Goal: Information Seeking & Learning: Learn about a topic

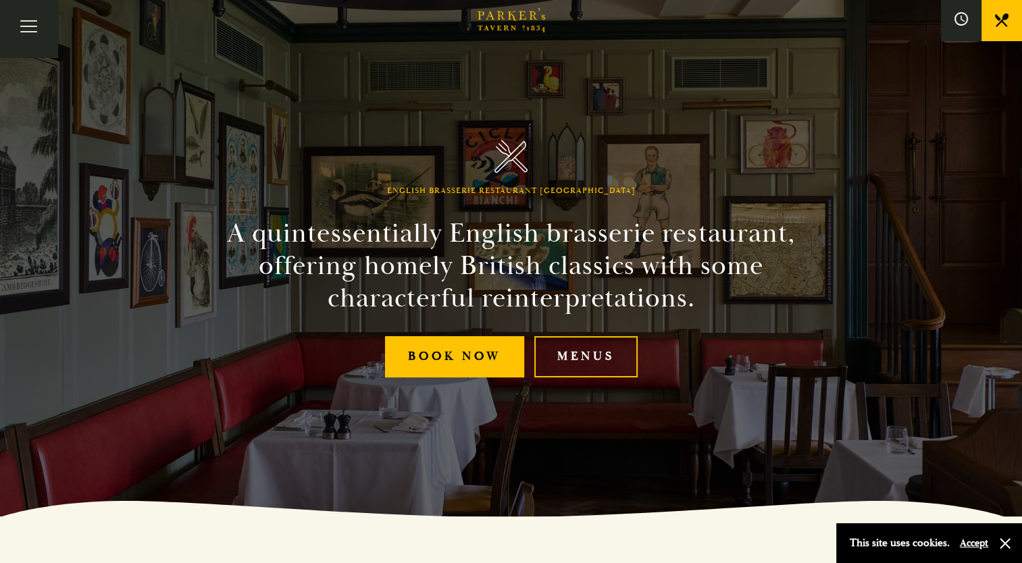
scroll to position [68, 0]
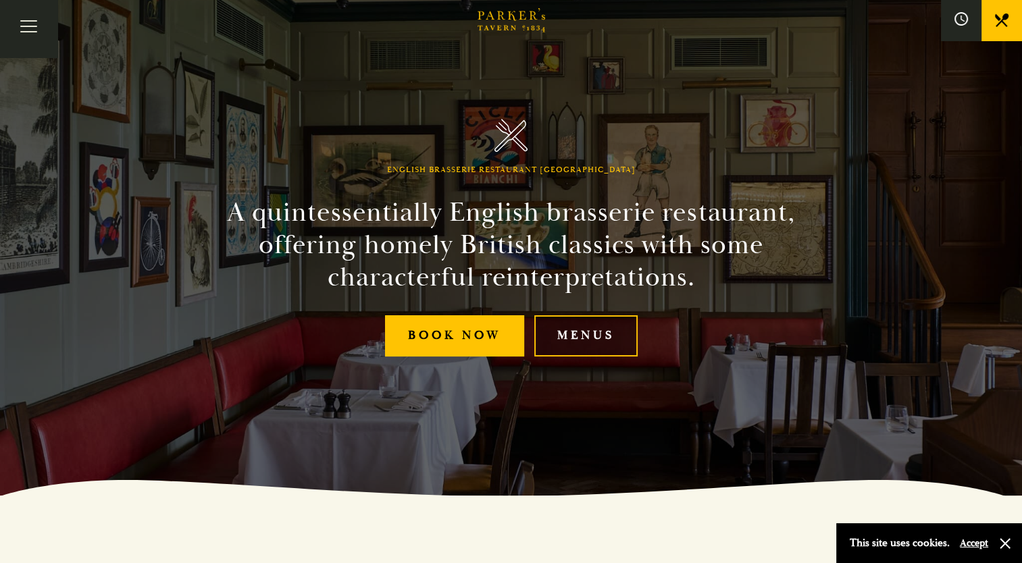
click at [601, 335] on link "Menus" at bounding box center [585, 335] width 103 height 41
click at [611, 332] on link "Menus" at bounding box center [585, 335] width 103 height 41
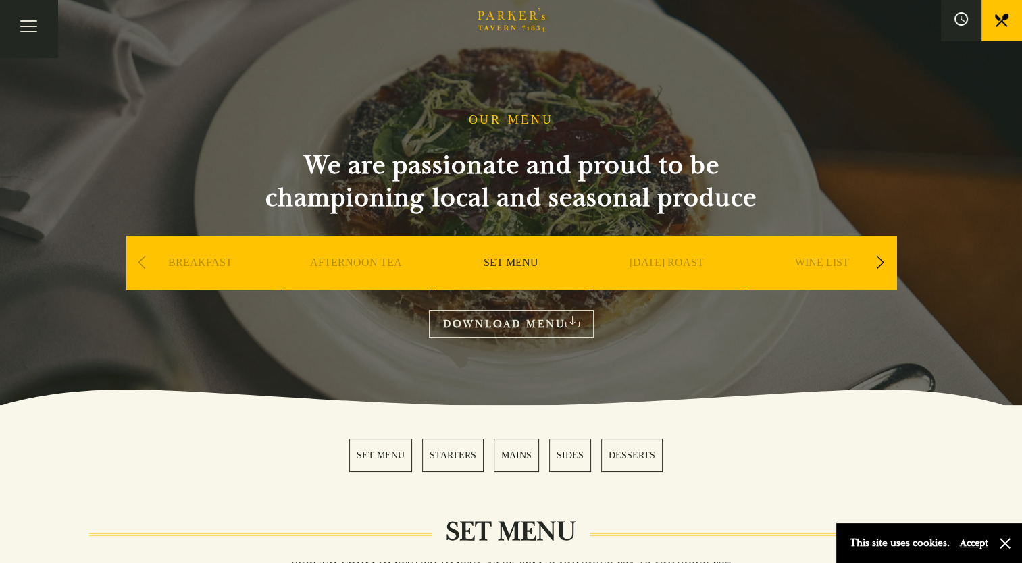
scroll to position [203, 0]
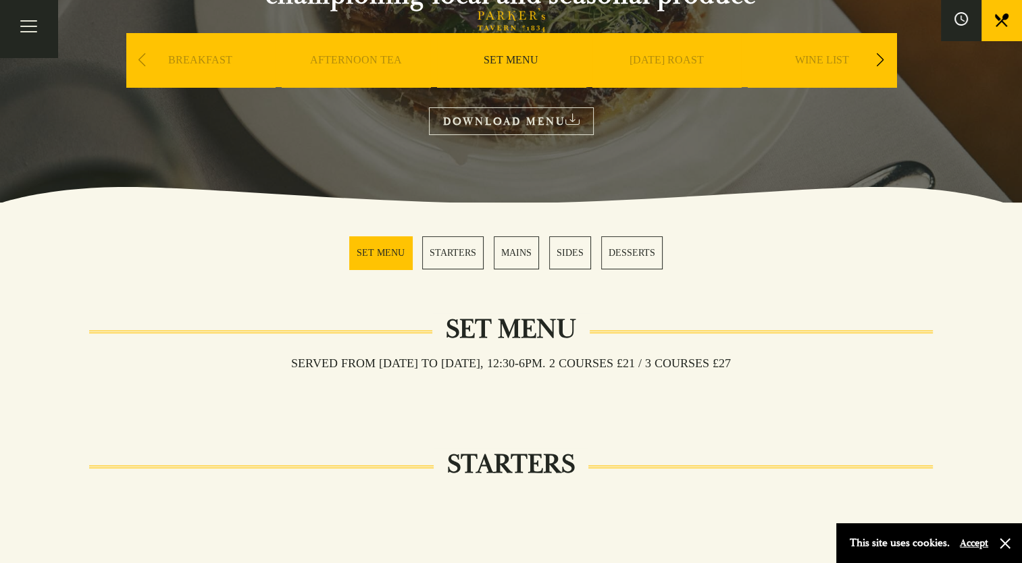
click at [681, 63] on link "[DATE] ROAST" at bounding box center [667, 80] width 74 height 54
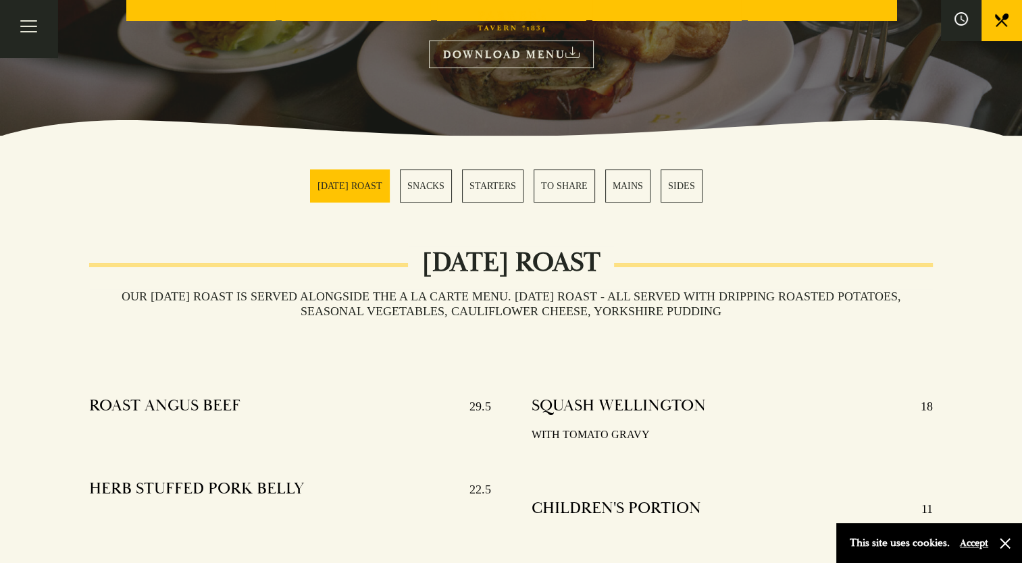
scroll to position [270, 0]
click at [632, 183] on link "MAINS" at bounding box center [627, 185] width 45 height 33
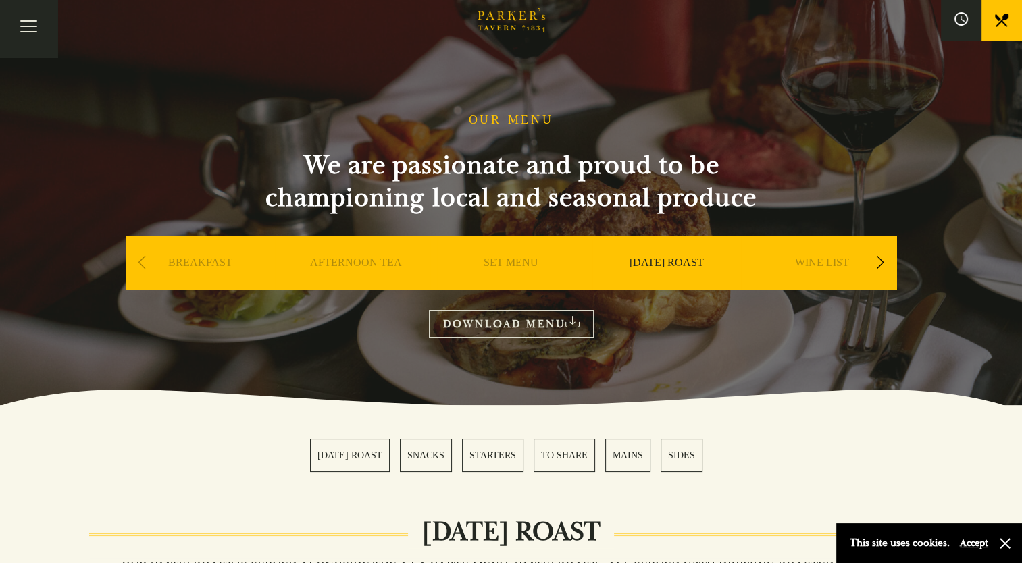
click at [683, 266] on link "SUNDAY ROAST" at bounding box center [667, 283] width 74 height 54
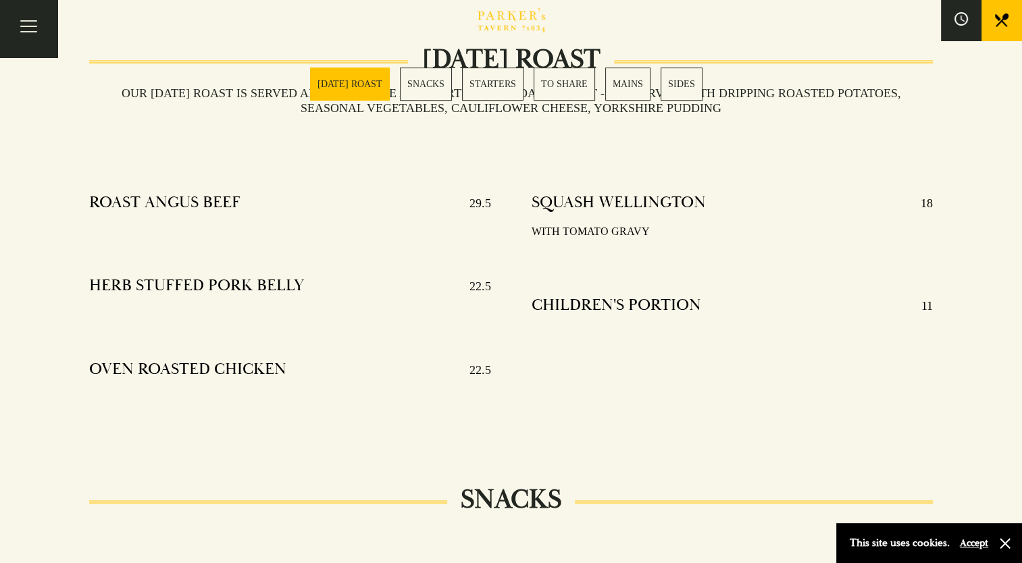
scroll to position [135, 0]
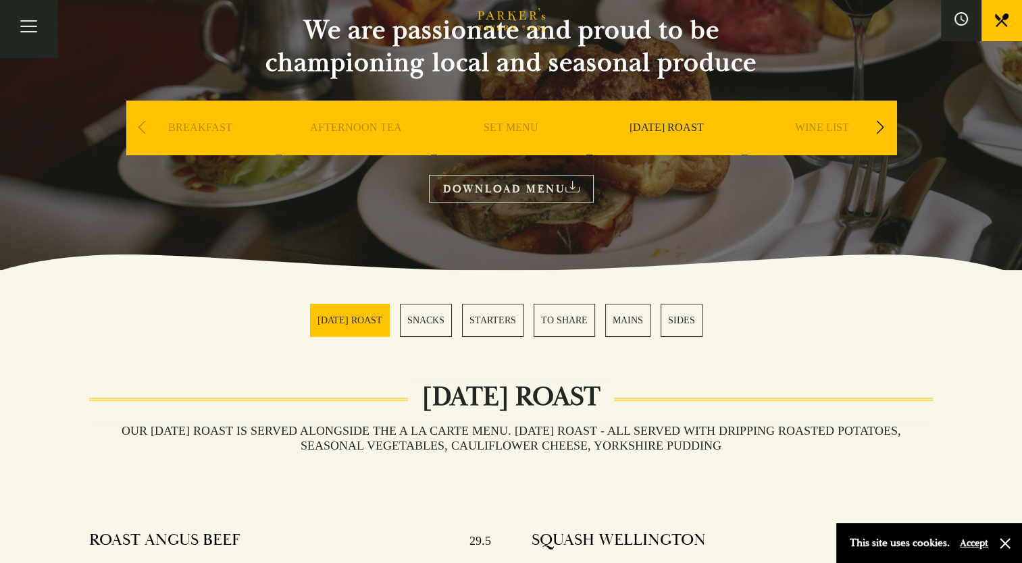
click at [830, 127] on link "WINE LIST" at bounding box center [822, 148] width 54 height 54
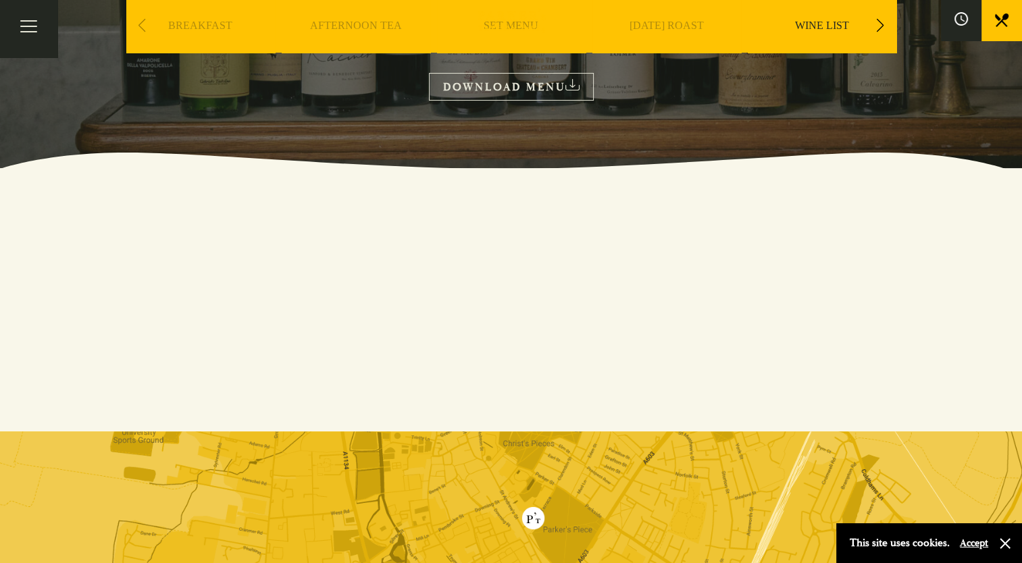
scroll to position [68, 0]
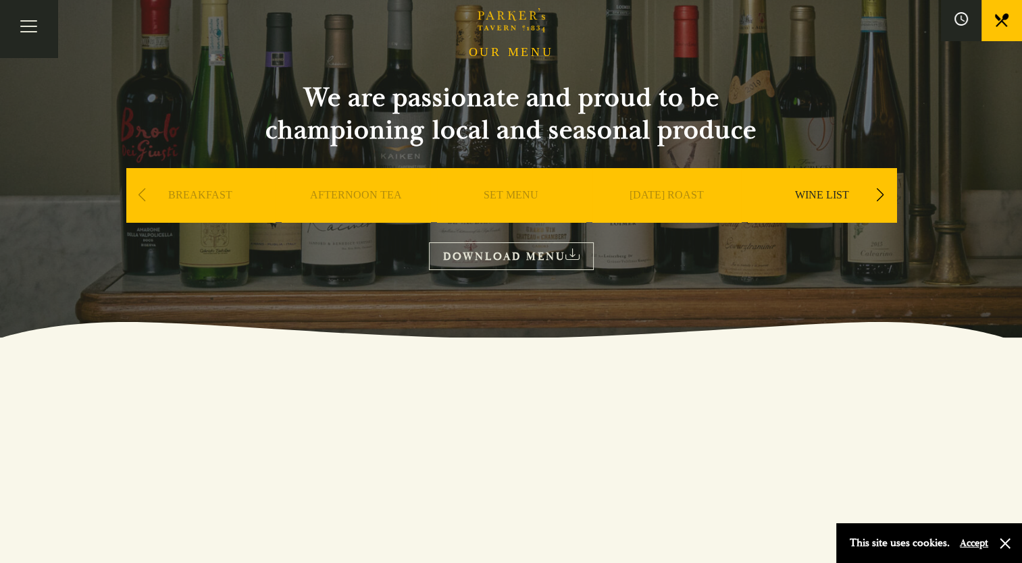
click at [578, 252] on icon at bounding box center [572, 254] width 14 height 11
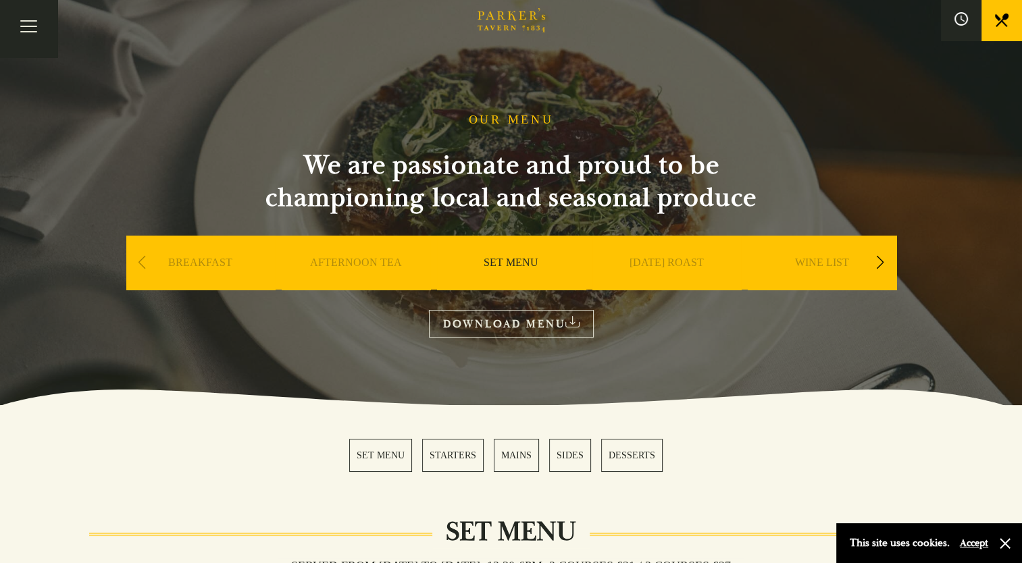
click at [632, 448] on link "DESSERTS" at bounding box center [631, 455] width 61 height 33
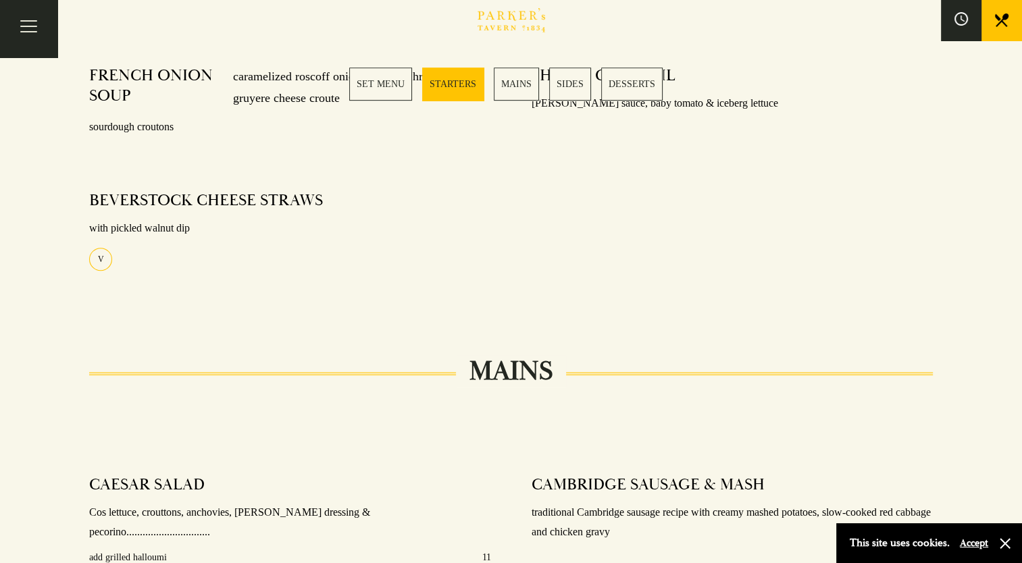
scroll to position [887, 0]
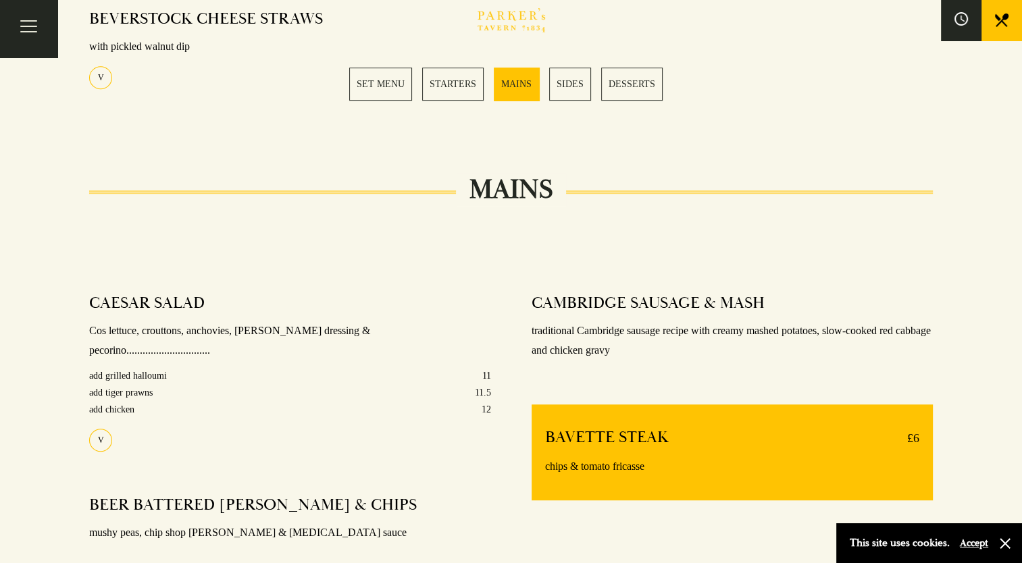
click at [635, 82] on link "DESSERTS" at bounding box center [631, 84] width 61 height 33
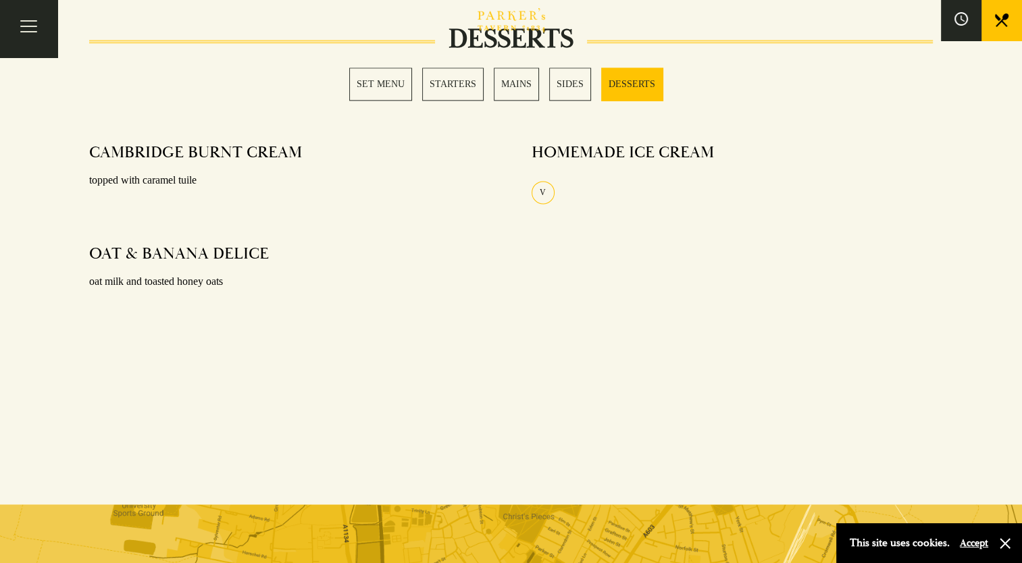
scroll to position [1765, 0]
